Goal: Information Seeking & Learning: Check status

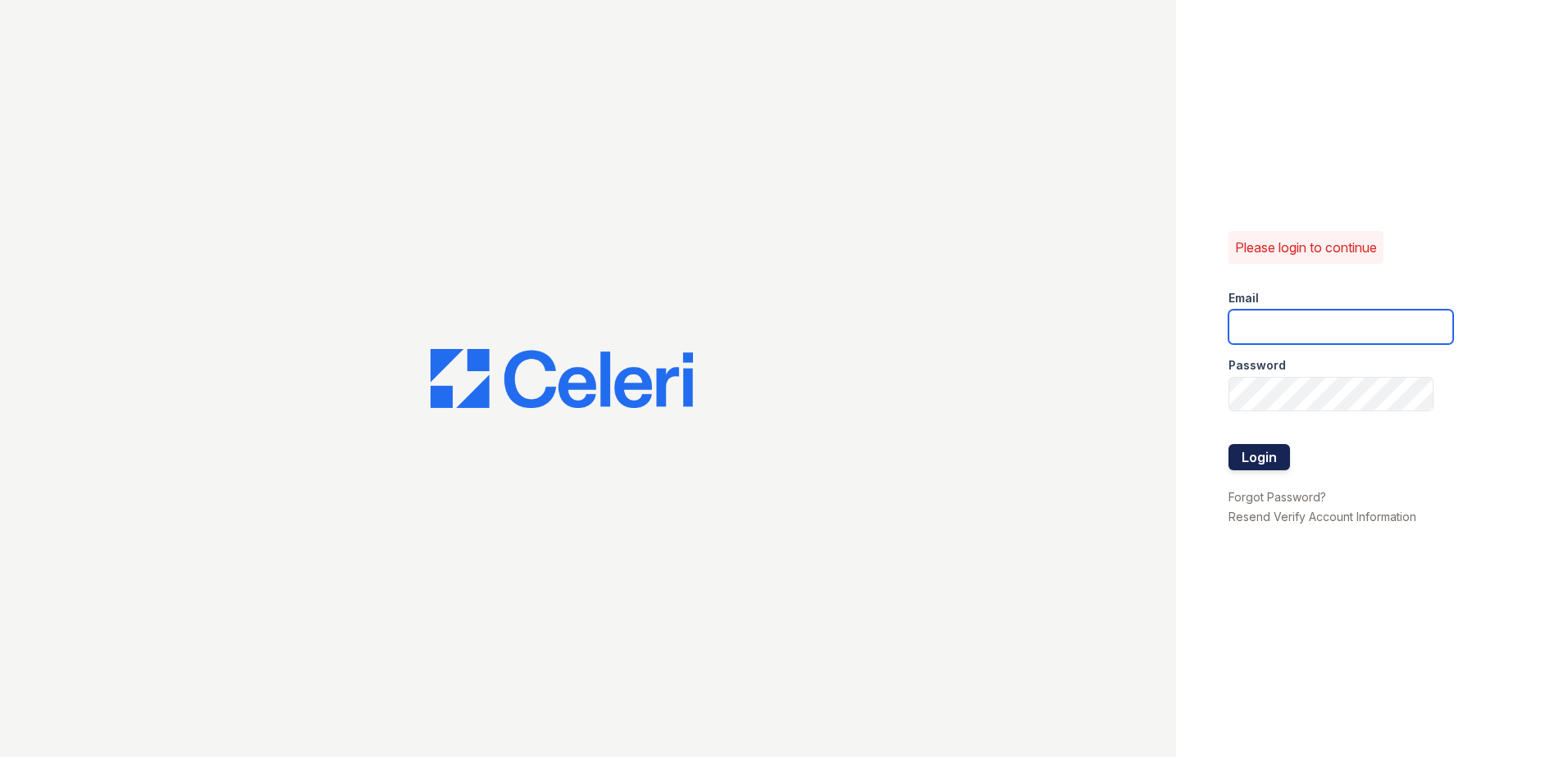
type input "mdanner@trinity-pm.com"
click at [1253, 466] on button "Login" at bounding box center [1258, 457] width 62 height 26
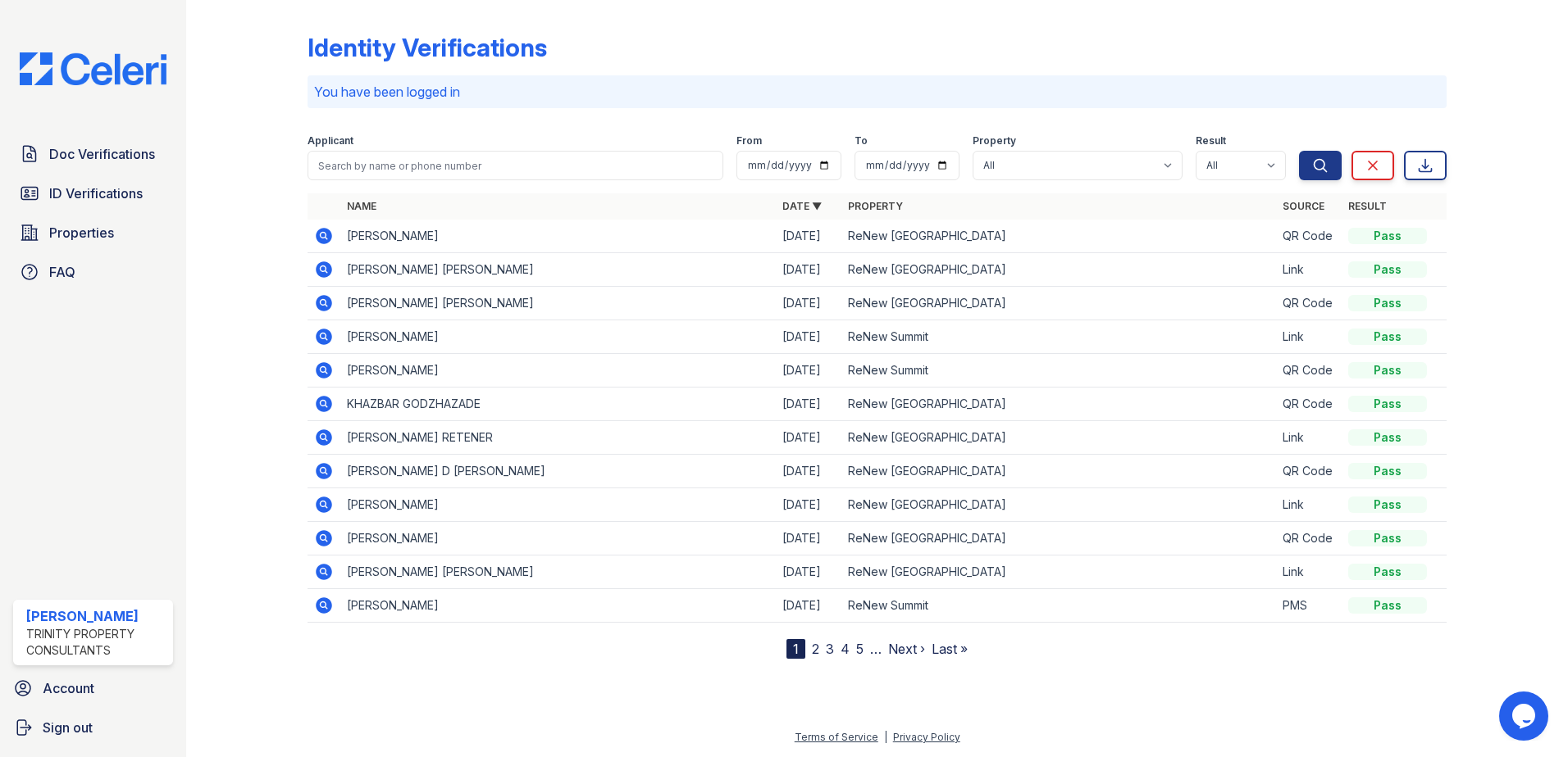
click at [324, 239] on icon at bounding box center [324, 236] width 17 height 17
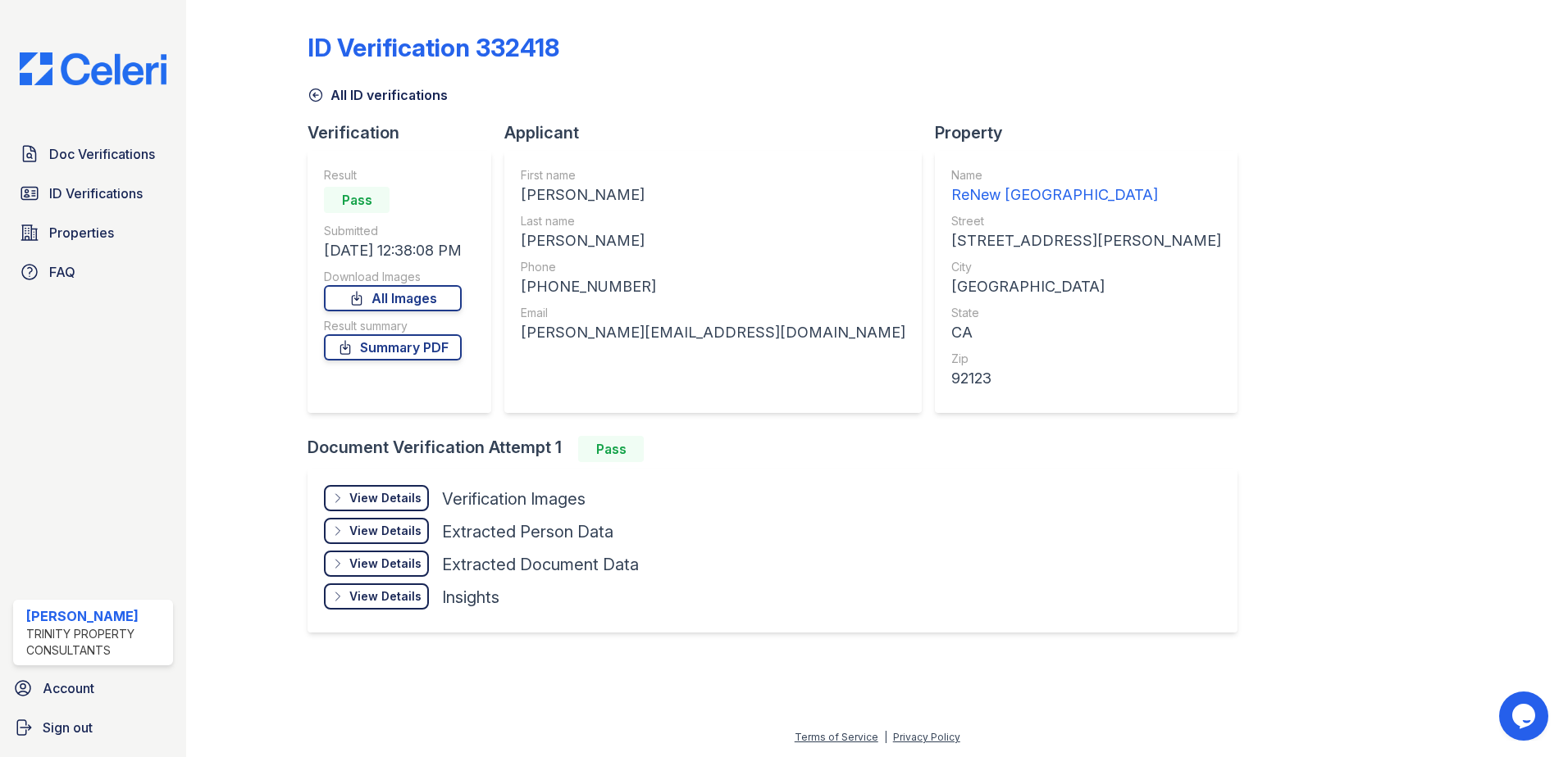
click at [424, 494] on div "View Details Details" at bounding box center [376, 498] width 105 height 26
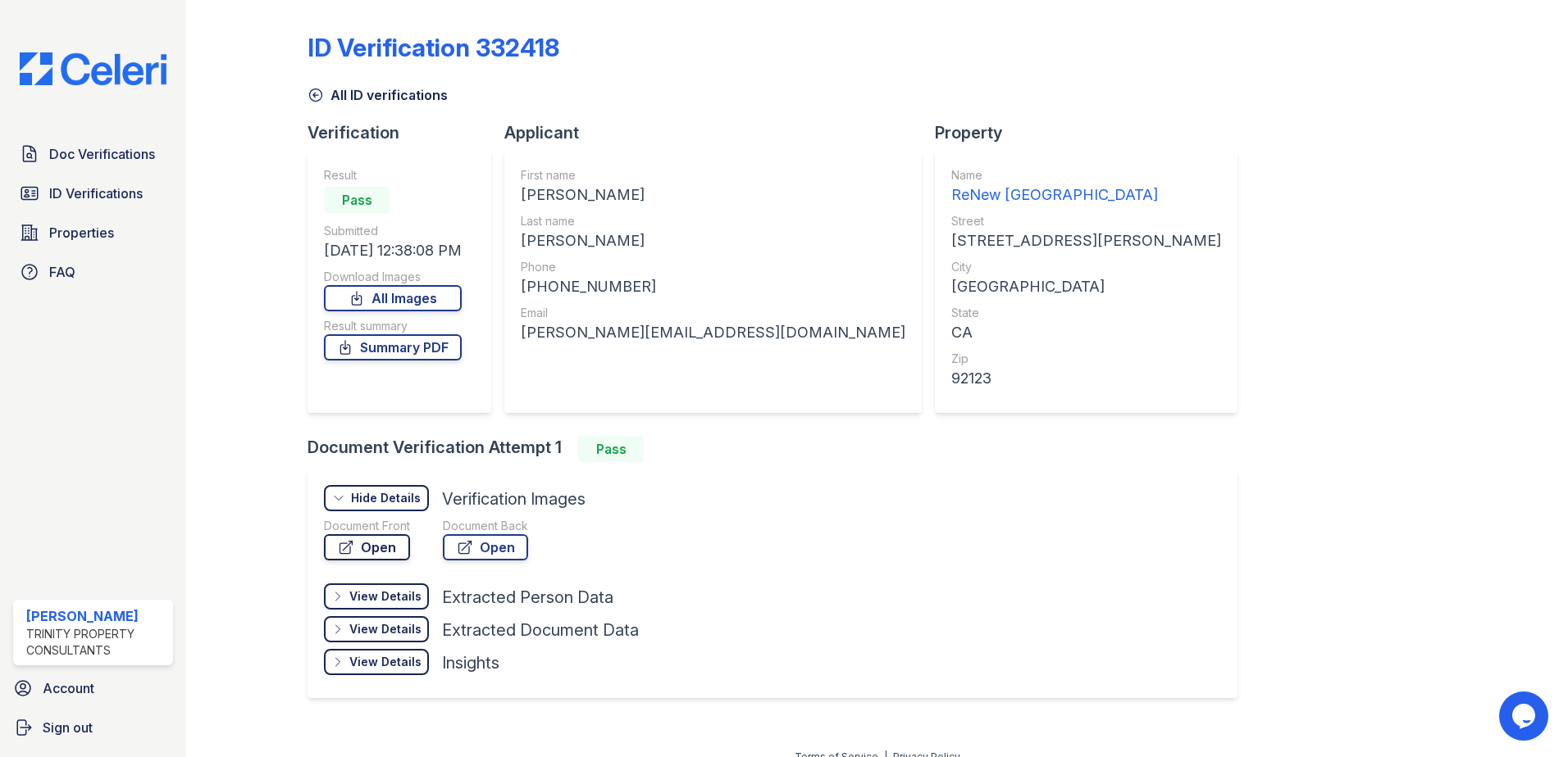
click at [379, 544] on link "Open" at bounding box center [366, 548] width 86 height 26
click at [62, 152] on span "Doc Verifications" at bounding box center [103, 154] width 106 height 20
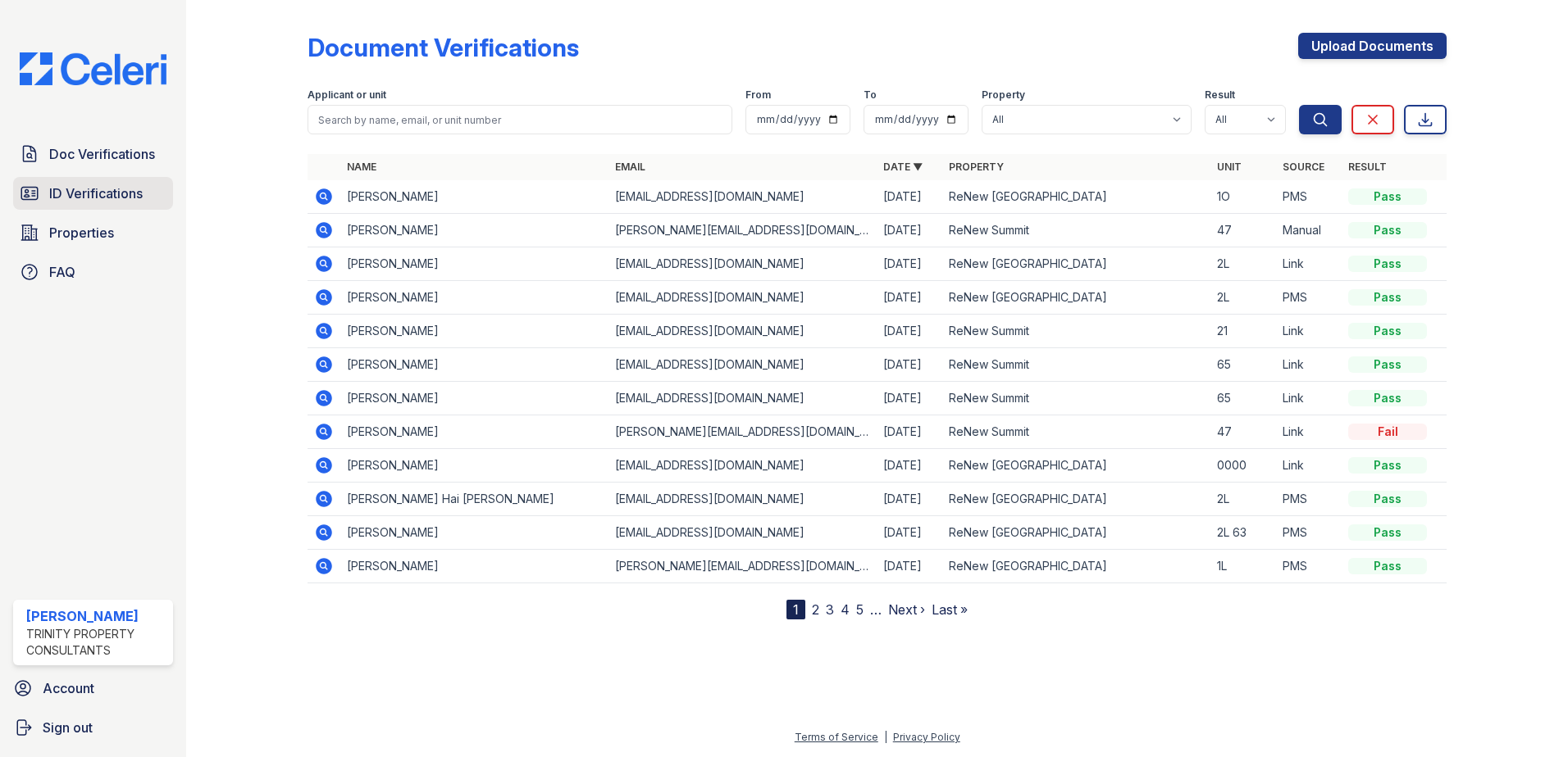
click at [147, 208] on link "ID Verifications" at bounding box center [93, 194] width 160 height 33
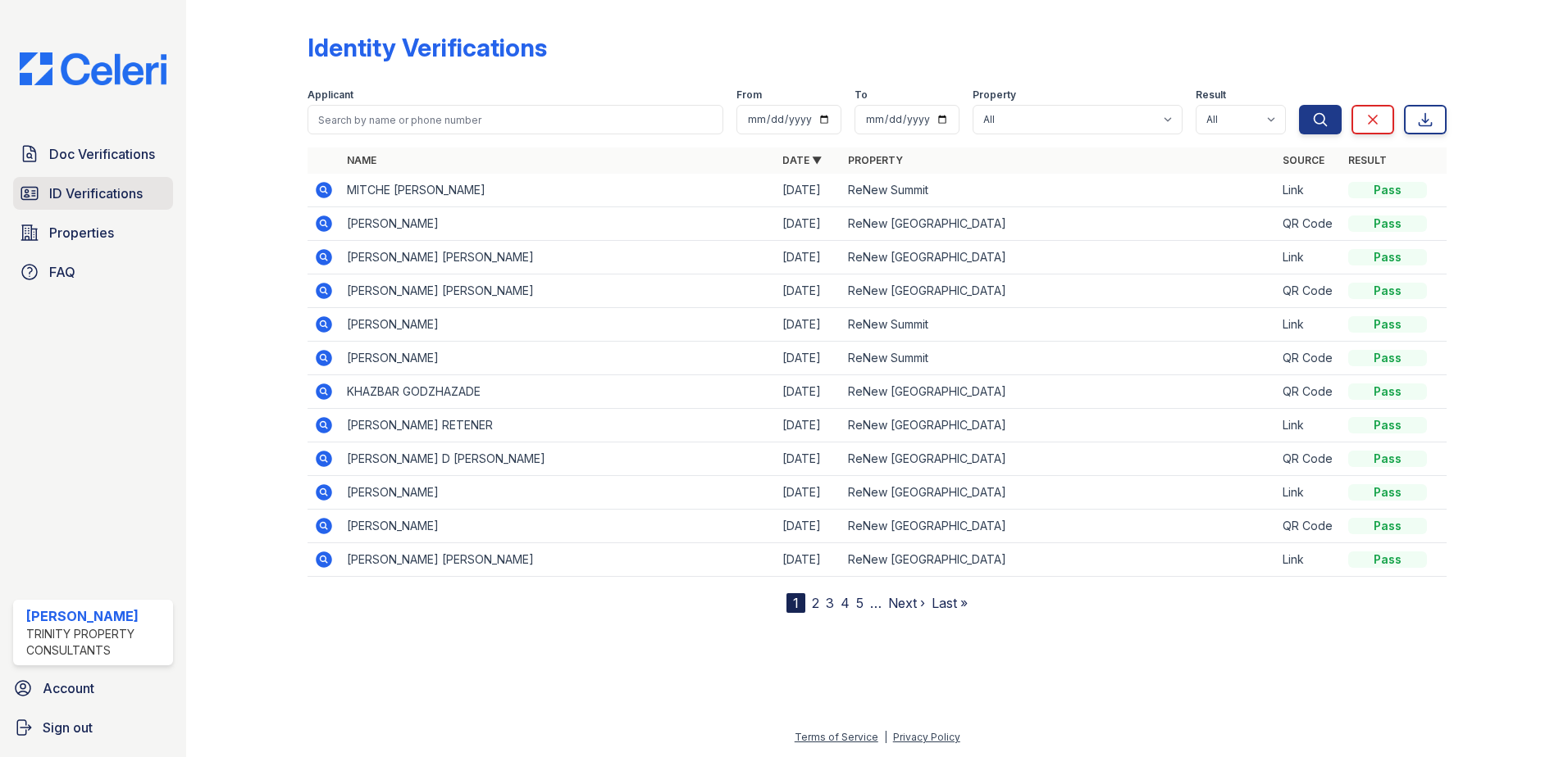
click at [85, 190] on span "ID Verifications" at bounding box center [96, 193] width 93 height 20
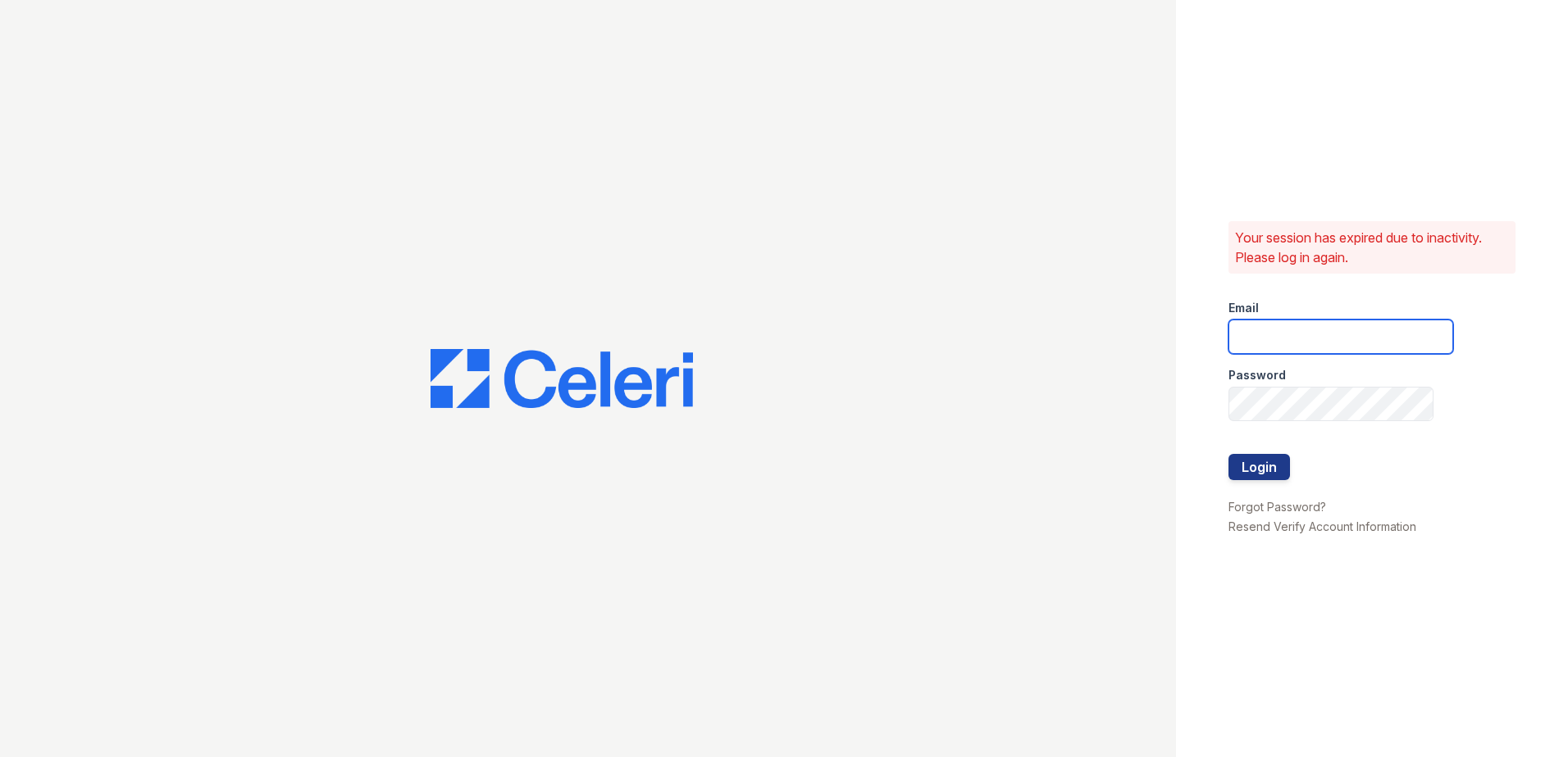
type input "mdanner@trinity-pm.com"
click at [1283, 462] on button "Login" at bounding box center [1258, 467] width 62 height 26
